Goal: Find contact information: Find contact information

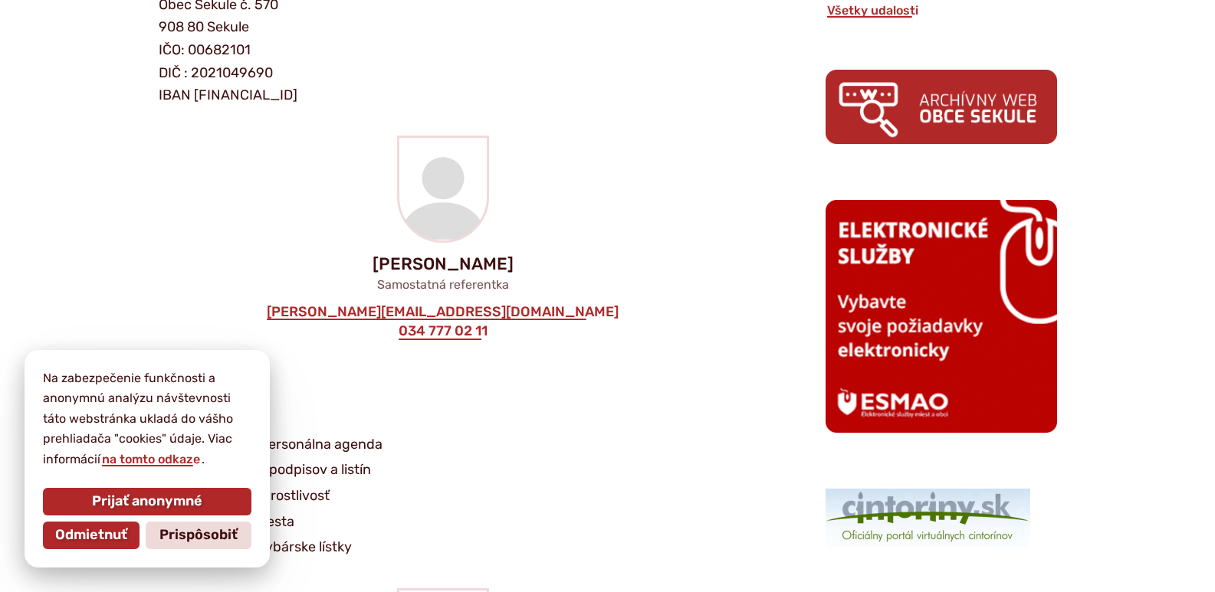
drag, startPoint x: 1222, startPoint y: 48, endPoint x: 1202, endPoint y: 187, distance: 140.2
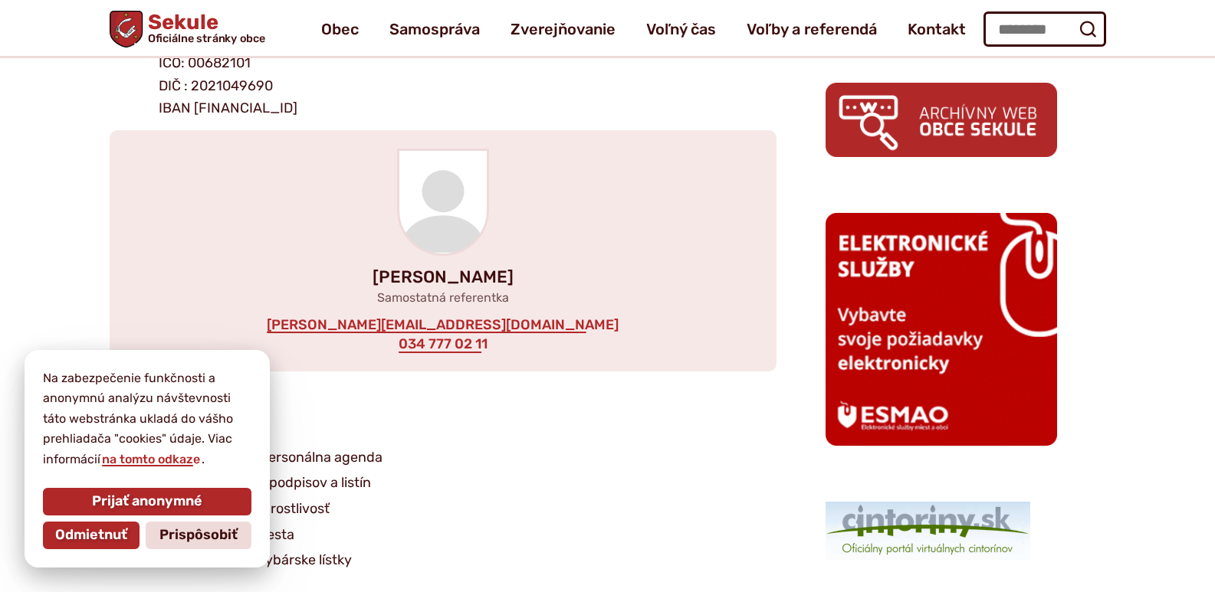
click at [546, 321] on div "[PERSON_NAME] Samostatná referentka [PERSON_NAME][EMAIL_ADDRESS][DOMAIN_NAME] 0…" at bounding box center [443, 250] width 667 height 241
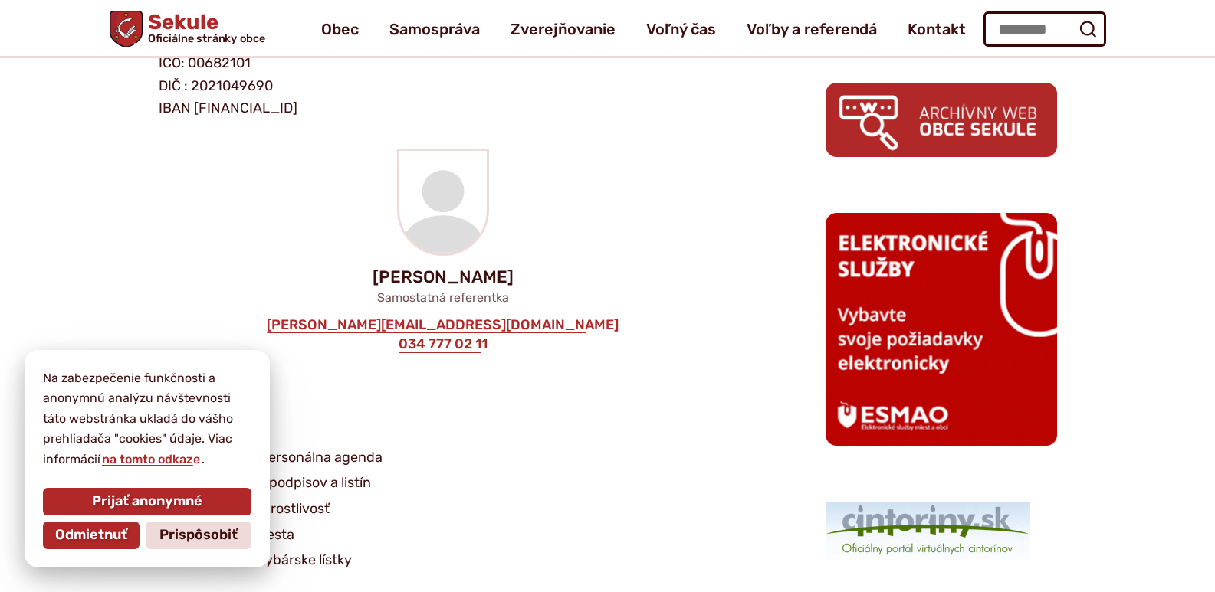
click at [569, 443] on li "sekretariát" at bounding box center [440, 432] width 526 height 23
click at [122, 510] on span "Prijať anonymné" at bounding box center [147, 502] width 110 height 17
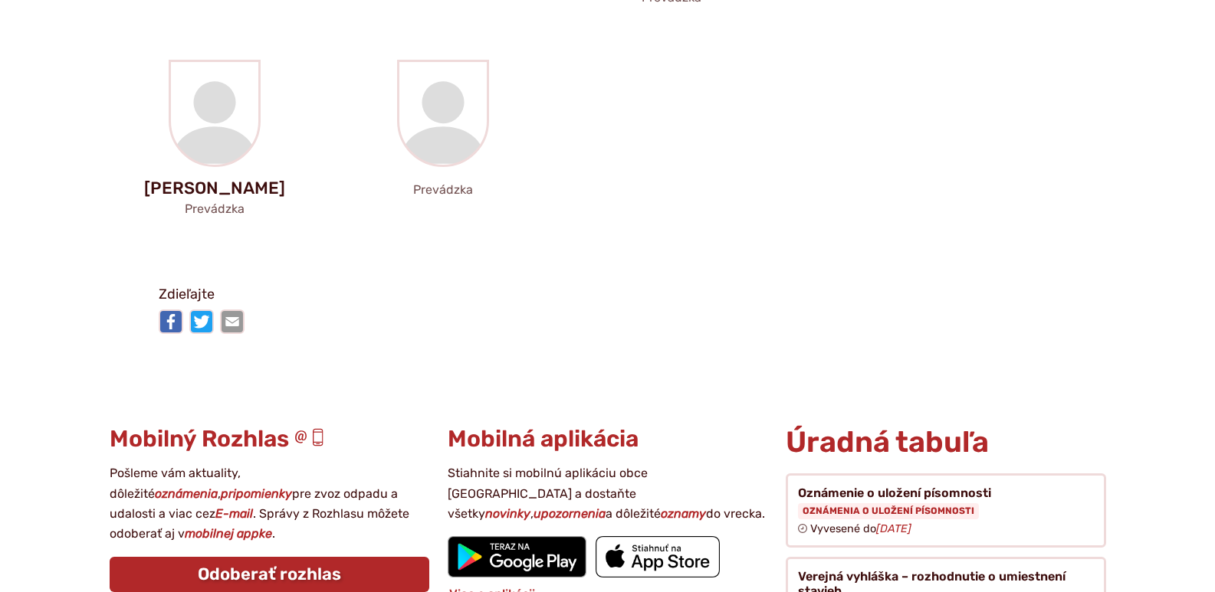
scroll to position [0, 0]
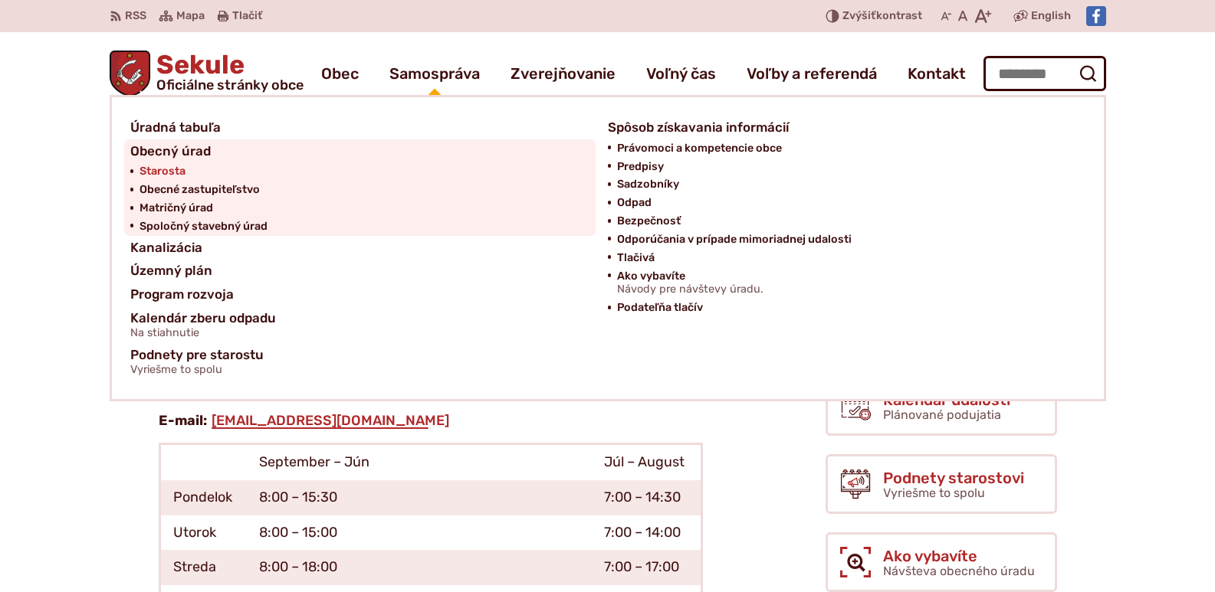
click at [163, 169] on span "Starosta" at bounding box center [162, 171] width 46 height 18
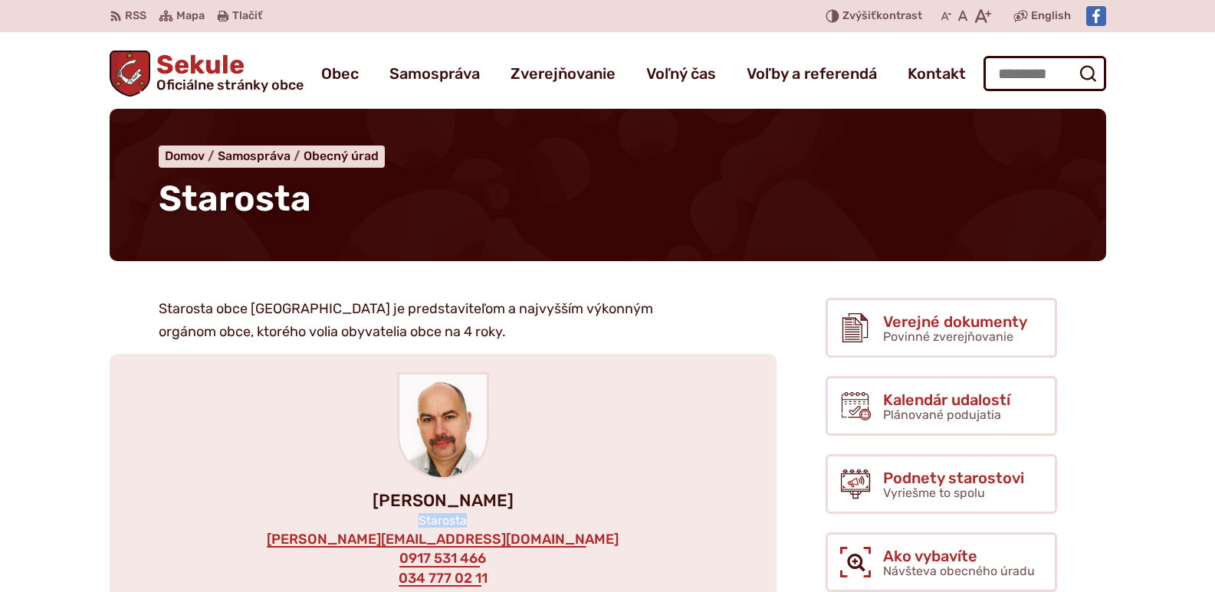
drag, startPoint x: 313, startPoint y: 533, endPoint x: 546, endPoint y: 532, distance: 233.0
click at [546, 532] on div "[PERSON_NAME] Starosta [EMAIL_ADDRESS][DOMAIN_NAME] 0917 531 466 034 777 02 11" at bounding box center [443, 479] width 667 height 251
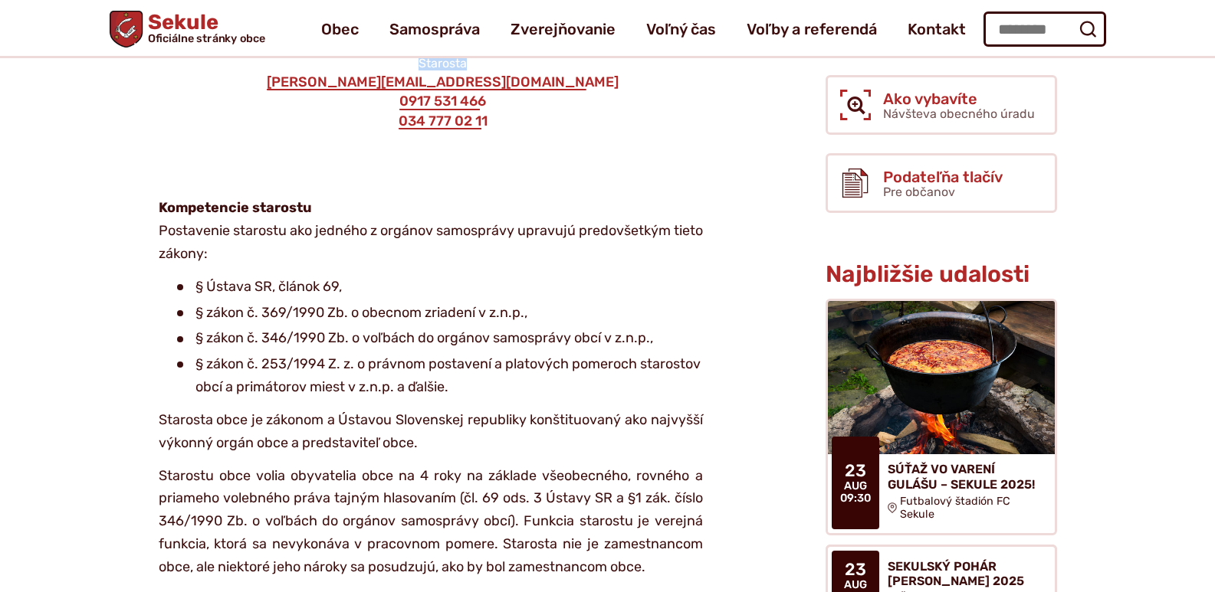
scroll to position [412, 0]
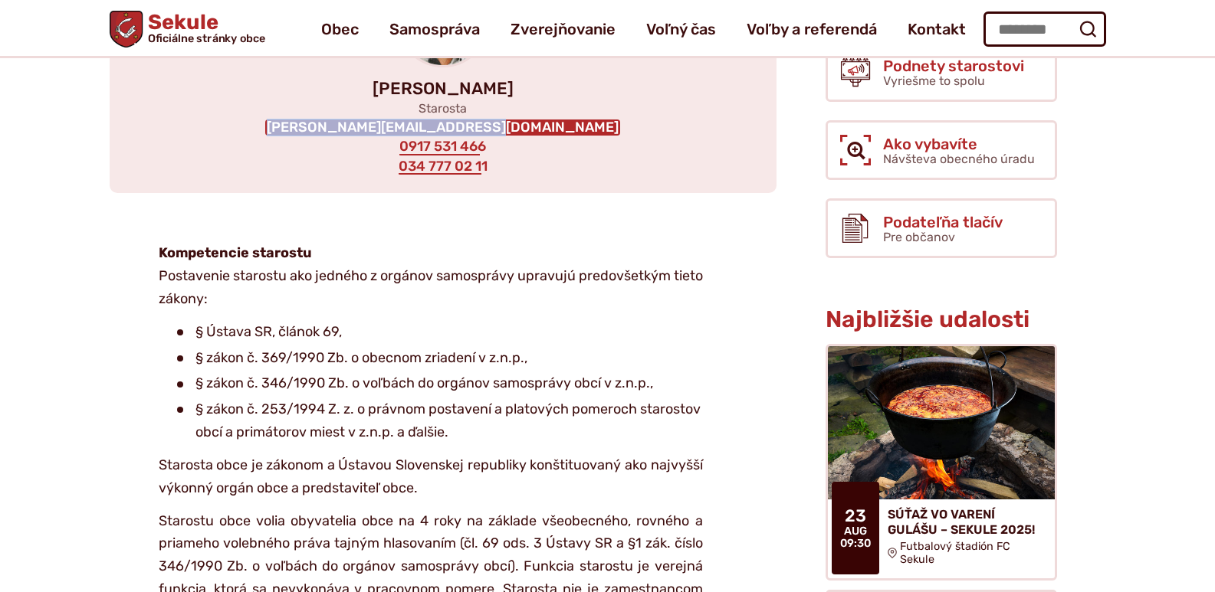
drag, startPoint x: 550, startPoint y: 128, endPoint x: 347, endPoint y: 128, distance: 203.1
click at [347, 128] on div "[PERSON_NAME] Starosta [EMAIL_ADDRESS][DOMAIN_NAME] 0917 531 466 034 777 02 11" at bounding box center [443, 67] width 667 height 251
copy link "[PERSON_NAME][EMAIL_ADDRESS][DOMAIN_NAME]"
